Goal: Information Seeking & Learning: Understand process/instructions

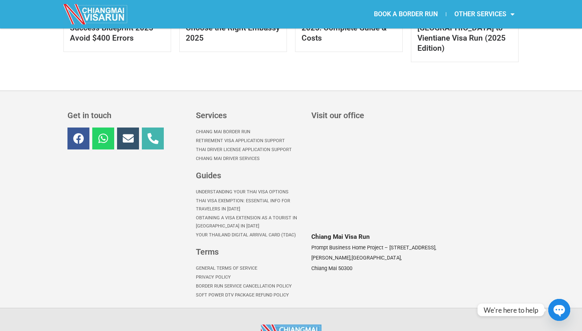
scroll to position [594, 0]
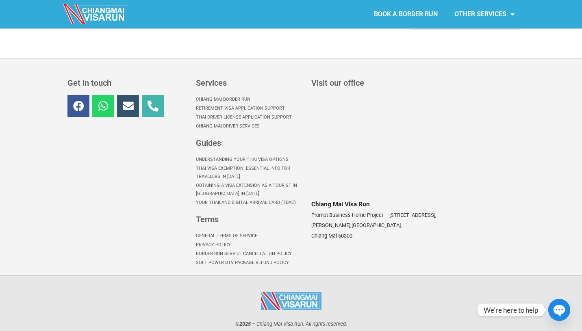
click at [210, 155] on link "Understanding Your Thai Visa options" at bounding box center [249, 159] width 107 height 9
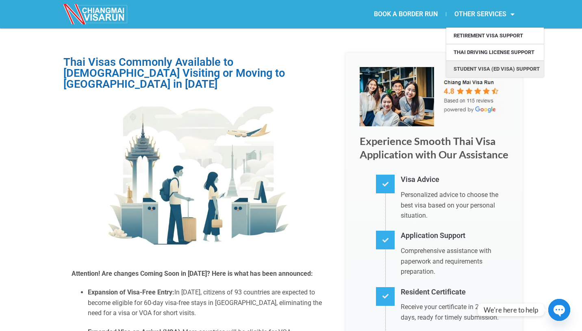
click at [472, 68] on link "Student Visa (ED Visa) Support" at bounding box center [495, 69] width 98 height 16
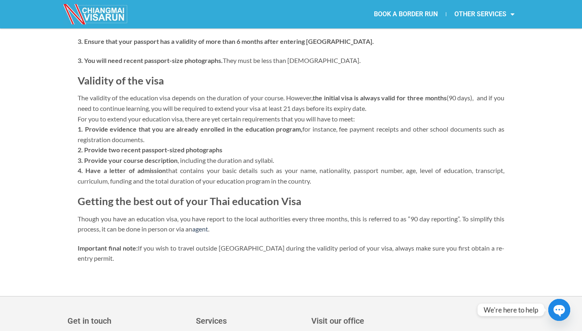
scroll to position [206, 0]
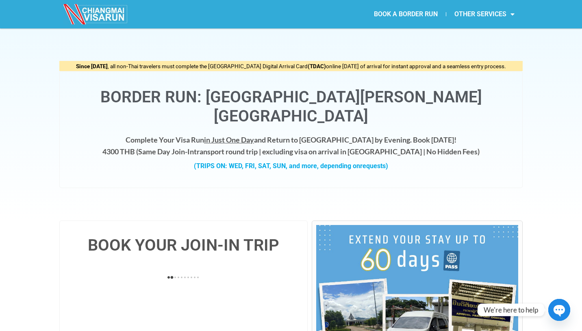
click at [215, 161] on div "(TRIPS ON: WED, FRI, SAT, SUN, and more, depending on requests)" at bounding box center [291, 166] width 446 height 11
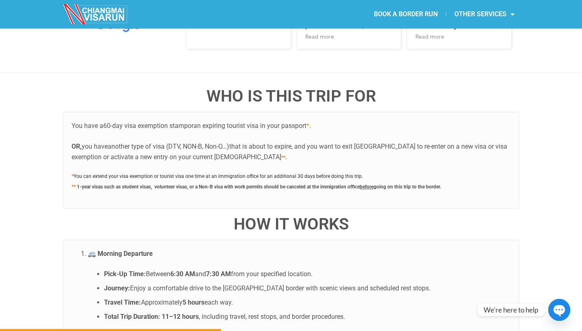
scroll to position [1418, 0]
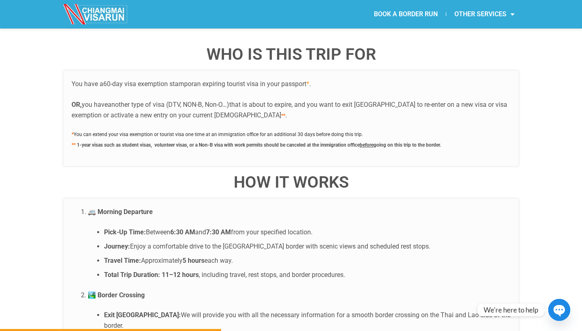
click at [182, 130] on p "* You can extend your visa exemption or tourist visa one time at an immigration…" at bounding box center [291, 139] width 439 height 21
click at [163, 133] on div "You have a 60-day visa exemption stamp or an expiring tourist visa in your pass…" at bounding box center [290, 119] width 455 height 96
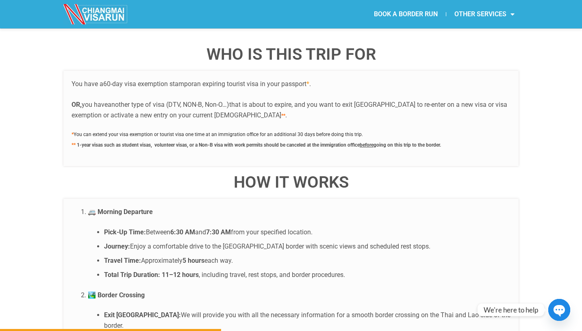
click at [163, 133] on div "You have a 60-day visa exemption stamp or an expiring tourist visa in your pass…" at bounding box center [290, 119] width 455 height 96
click at [181, 139] on div "You have a 60-day visa exemption stamp or an expiring tourist visa in your pass…" at bounding box center [290, 119] width 455 height 96
click at [250, 129] on p "* You can extend your visa exemption or tourist visa one time at an immigration…" at bounding box center [291, 139] width 439 height 21
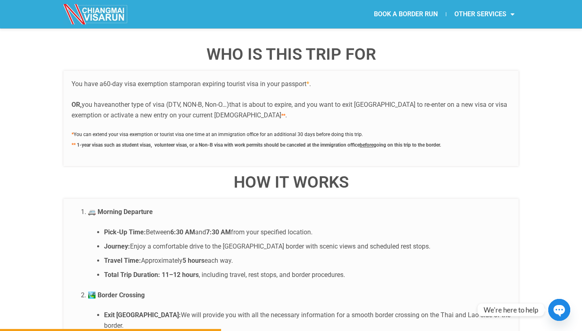
click at [283, 129] on p "* You can extend your visa exemption or tourist visa one time at an immigration…" at bounding box center [291, 139] width 439 height 21
click at [276, 136] on div "You have a 60-day visa exemption stamp or an expiring tourist visa in your pass…" at bounding box center [290, 119] width 455 height 96
click at [154, 138] on div "You have a 60-day visa exemption stamp or an expiring tourist visa in your pass…" at bounding box center [290, 119] width 455 height 96
click at [131, 129] on p "* You can extend your visa exemption or tourist visa one time at an immigration…" at bounding box center [291, 139] width 439 height 21
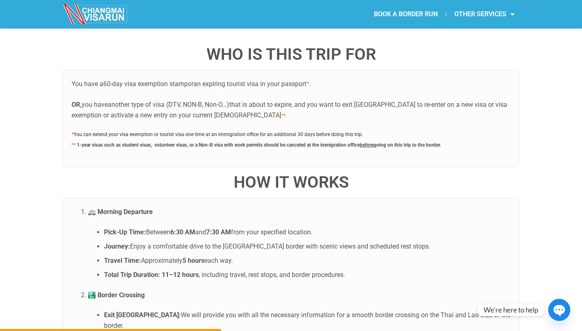
click at [207, 142] on span "1-year visas such as student visas, volunteer visas, or a Non-B visa with work …" at bounding box center [218, 145] width 283 height 6
click at [191, 142] on span "1-year visas such as student visas, volunteer visas, or a Non-B visa with work …" at bounding box center [218, 145] width 283 height 6
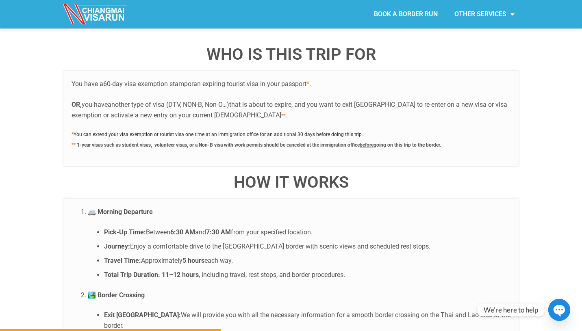
click at [191, 142] on span "1-year visas such as student visas, volunteer visas, or a Non-B visa with work …" at bounding box center [218, 145] width 283 height 6
click at [240, 142] on span "1-year visas such as student visas, volunteer visas, or a Non-B visa with work …" at bounding box center [218, 145] width 283 height 6
click at [268, 142] on span "1-year visas such as student visas, volunteer visas, or a Non-B visa with work …" at bounding box center [218, 145] width 283 height 6
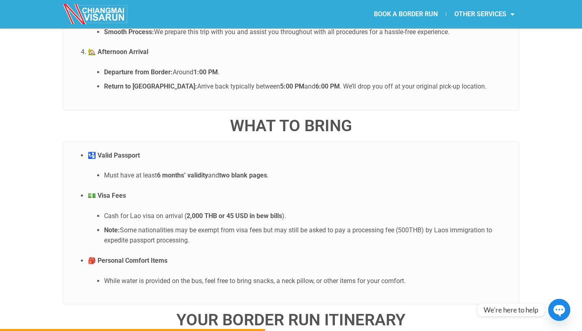
scroll to position [1838, 0]
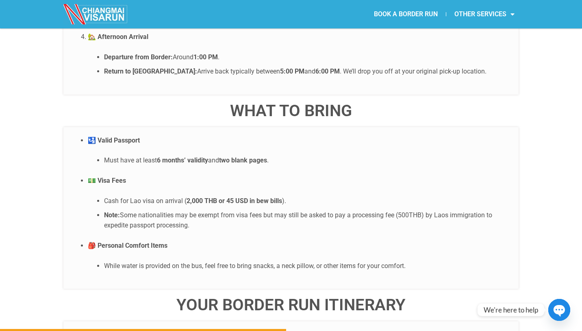
click at [156, 135] on li "🛂 Valid Passport Must have at least 6 months’ validity and two blank pages ." at bounding box center [299, 150] width 423 height 30
click at [150, 196] on ul "Cash for Lao visa on arrival ( 2,000 THB or 45 USD in bew bills ). Note: Some n…" at bounding box center [299, 213] width 423 height 35
click at [149, 210] on li "Note: Some nationalities may be exempt from visa fees but may still be asked to…" at bounding box center [307, 220] width 407 height 21
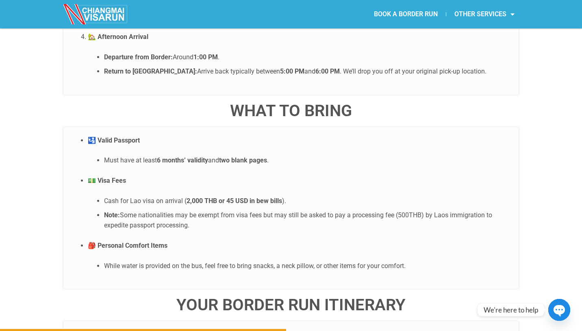
click at [147, 210] on li "Note: Some nationalities may be exempt from visa fees but may still be asked to…" at bounding box center [307, 220] width 407 height 21
click at [146, 210] on li "Note: Some nationalities may be exempt from visa fees but may still be asked to…" at bounding box center [307, 220] width 407 height 21
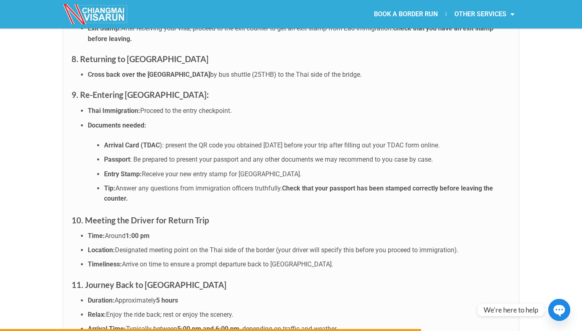
scroll to position [2703, 0]
click at [208, 139] on li "Arrival Card (TDAC ): present the QR code you obtained [DATE] before your trip …" at bounding box center [307, 144] width 407 height 11
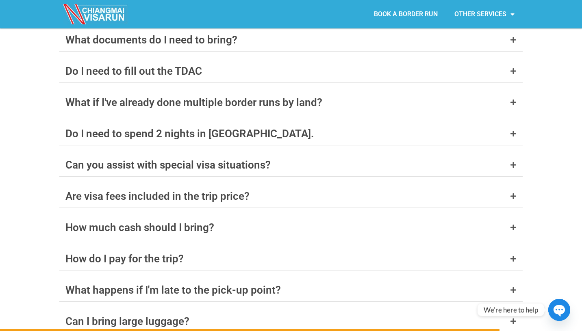
scroll to position [3234, 0]
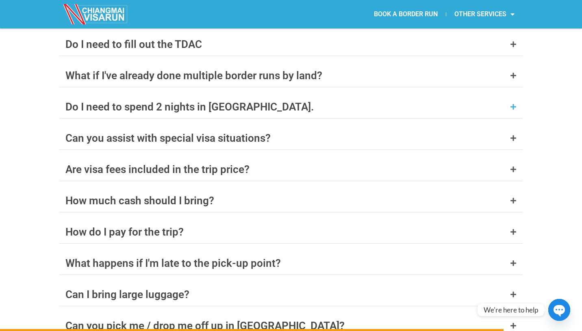
click at [194, 102] on div "Do I need to spend 2 nights in [GEOGRAPHIC_DATA]." at bounding box center [189, 107] width 248 height 11
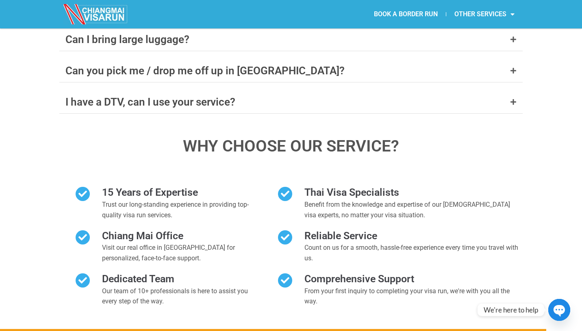
scroll to position [3538, 0]
